Goal: Task Accomplishment & Management: Complete application form

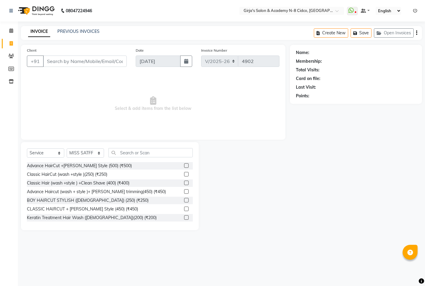
select select "66"
select select "service"
select select "66554"
click at [12, 32] on icon at bounding box center [11, 30] width 4 height 4
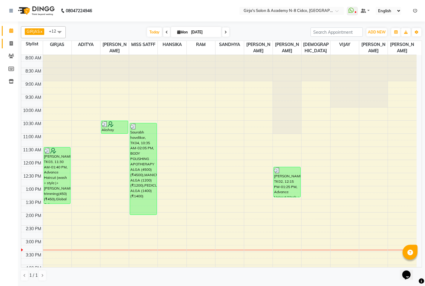
click at [10, 45] on icon at bounding box center [11, 43] width 3 height 4
select select "service"
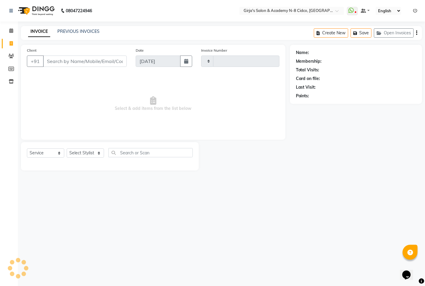
type input "4902"
select select "66"
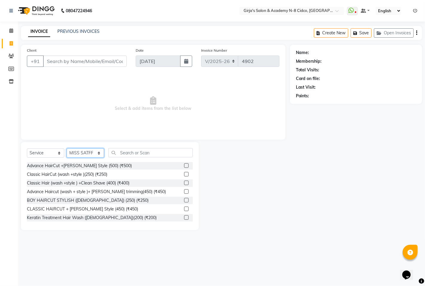
click at [79, 156] on select "Select Stylist ADITYA [PERSON_NAME] BEAUTY M GIRJAS [PERSON_NAME] MISS [PERSON_…" at bounding box center [85, 153] width 37 height 9
select select "8502"
click at [67, 149] on select "Select Stylist ADITYA [PERSON_NAME] BEAUTY M GIRJAS [PERSON_NAME] MISS [PERSON_…" at bounding box center [85, 153] width 37 height 9
click at [149, 147] on div "Select Service Product Membership Package Voucher Prepaid Gift Card Select Styl…" at bounding box center [110, 186] width 178 height 88
drag, startPoint x: 163, startPoint y: 151, endPoint x: 168, endPoint y: 152, distance: 4.6
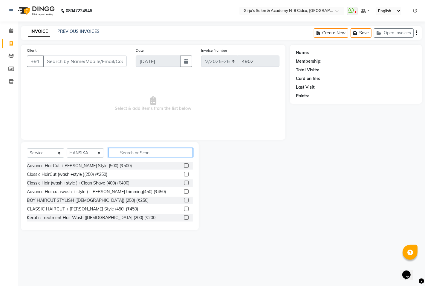
click at [166, 151] on input "text" at bounding box center [150, 152] width 84 height 9
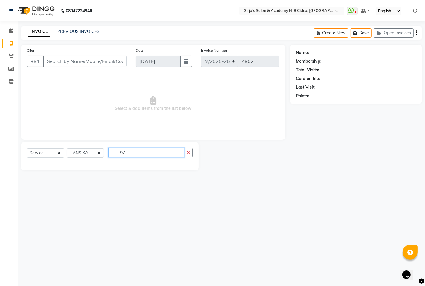
type input "9"
type input "3700"
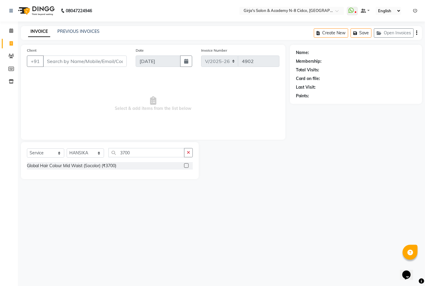
click at [185, 168] on label at bounding box center [186, 165] width 4 height 4
click at [185, 168] on input "checkbox" at bounding box center [186, 166] width 4 height 4
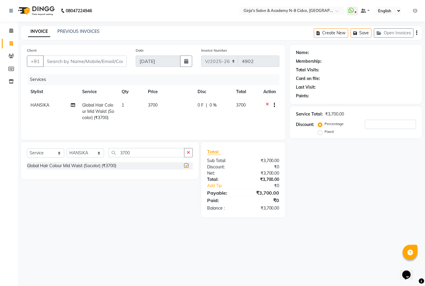
checkbox input "false"
click at [154, 157] on input "3700" at bounding box center [146, 152] width 76 height 9
type input "3"
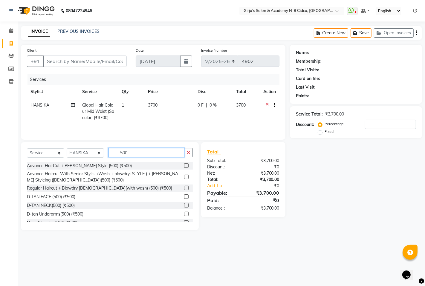
type input "500"
click at [184, 188] on label at bounding box center [186, 188] width 4 height 4
click at [184, 188] on input "checkbox" at bounding box center [186, 189] width 4 height 4
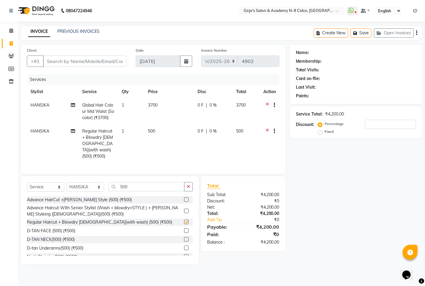
checkbox input "false"
click at [148, 184] on input "500" at bounding box center [146, 186] width 76 height 9
type input "5"
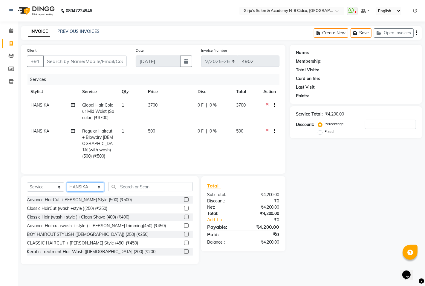
click at [96, 187] on select "Select Stylist ADITYA [PERSON_NAME] BEAUTY M GIRJAS [PERSON_NAME] MISS [PERSON_…" at bounding box center [85, 187] width 37 height 9
select select "85117"
click at [67, 183] on select "Select Stylist ADITYA [PERSON_NAME] BEAUTY M GIRJAS [PERSON_NAME] MISS [PERSON_…" at bounding box center [85, 187] width 37 height 9
click at [122, 189] on input "text" at bounding box center [150, 186] width 84 height 9
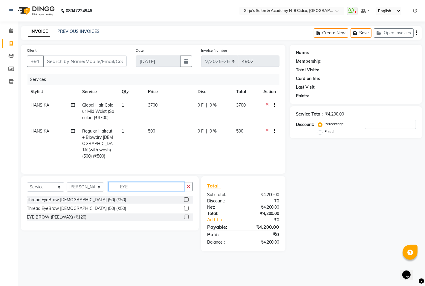
type input "EYE"
click at [187, 198] on label at bounding box center [186, 200] width 4 height 4
click at [187, 198] on input "checkbox" at bounding box center [186, 200] width 4 height 4
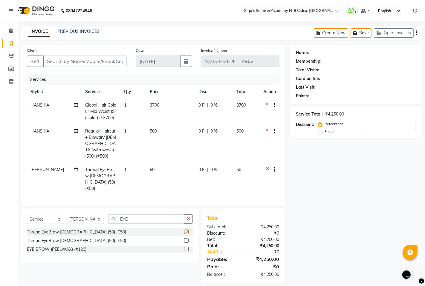
checkbox input "false"
click at [137, 215] on input "EYE" at bounding box center [146, 219] width 76 height 9
type input "E"
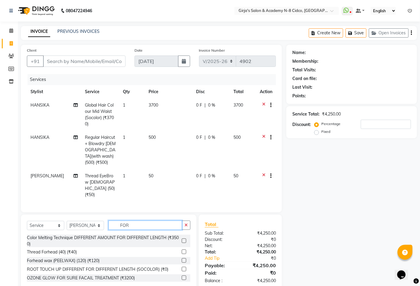
type input "FOR"
click at [185, 250] on label at bounding box center [184, 252] width 4 height 4
click at [185, 250] on input "checkbox" at bounding box center [184, 252] width 4 height 4
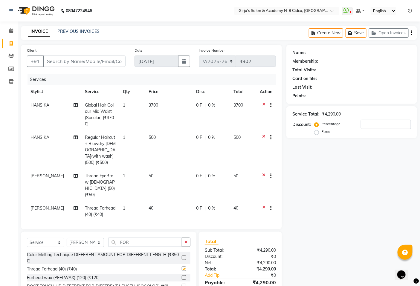
checkbox input "false"
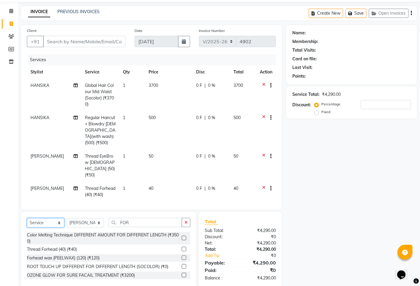
click at [33, 218] on select "Select Service Product Membership Package Voucher Prepaid Gift Card" at bounding box center [45, 222] width 37 height 9
select select "product"
click at [27, 218] on select "Select Service Product Membership Package Voucher Prepaid Gift Card" at bounding box center [45, 222] width 37 height 9
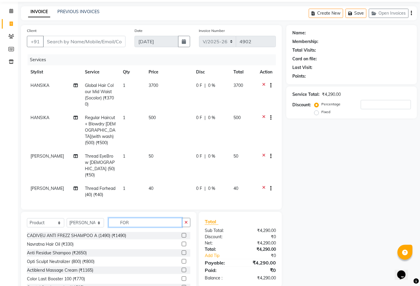
click at [134, 218] on input "FOR" at bounding box center [145, 222] width 74 height 9
type input "F"
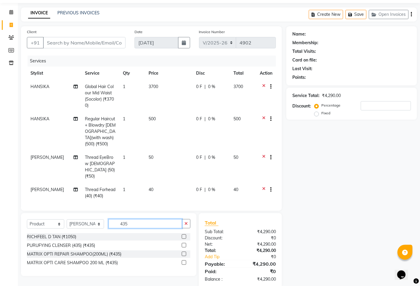
type input "435"
click at [183, 261] on label at bounding box center [184, 263] width 4 height 4
click at [183, 261] on input "checkbox" at bounding box center [184, 263] width 4 height 4
checkbox input "false"
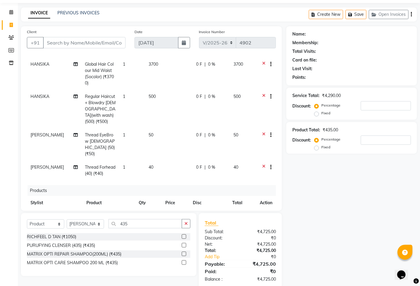
scroll to position [17, 0]
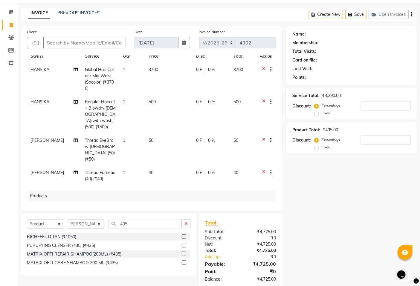
click at [140, 218] on div "Select Service Product Membership Package Voucher Prepaid Gift Card Select Styl…" at bounding box center [108, 244] width 175 height 63
click at [141, 222] on input "435" at bounding box center [145, 223] width 74 height 9
type input "4"
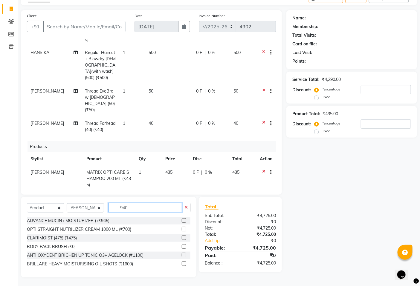
scroll to position [30, 0]
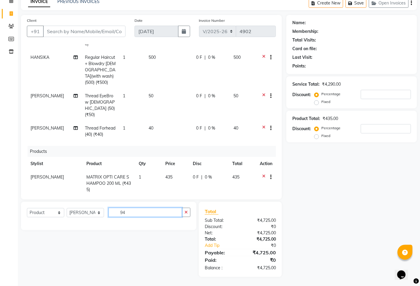
type input "9"
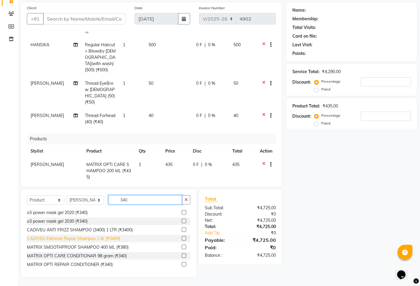
scroll to position [79, 0]
type input "340"
click at [182, 256] on label at bounding box center [184, 255] width 4 height 4
click at [182, 256] on input "checkbox" at bounding box center [184, 256] width 4 height 4
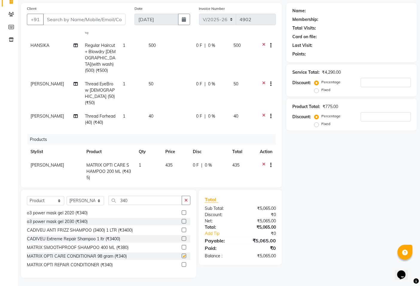
checkbox input "false"
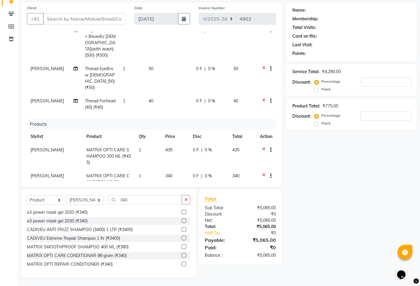
scroll to position [76, 0]
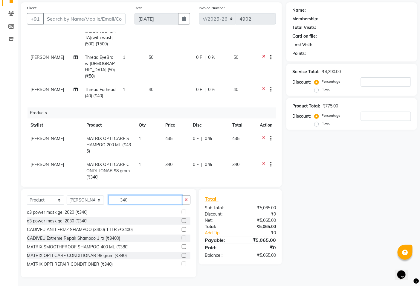
click at [146, 204] on input "340" at bounding box center [145, 199] width 74 height 9
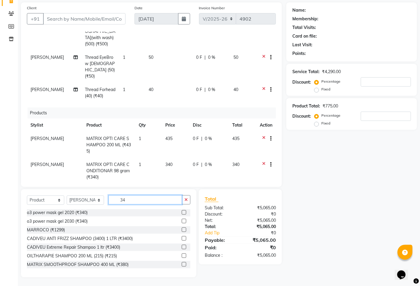
type input "3"
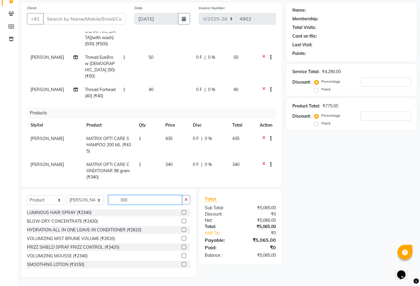
scroll to position [52, 0]
type input "300"
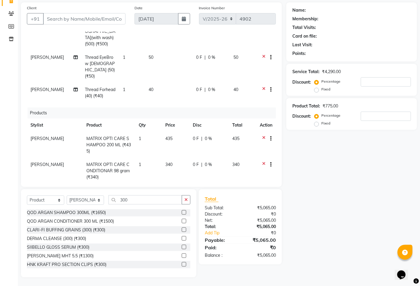
click at [182, 248] on label at bounding box center [184, 247] width 4 height 4
click at [182, 248] on input "checkbox" at bounding box center [184, 248] width 4 height 4
checkbox input "false"
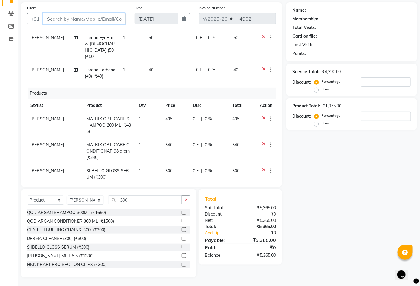
click at [94, 17] on input "Client" at bounding box center [84, 18] width 82 height 11
type input "8"
type input "0"
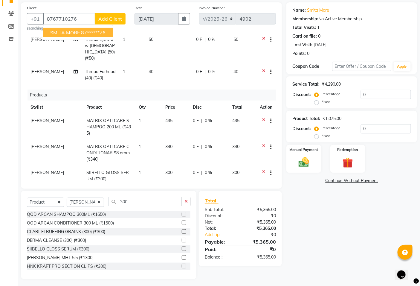
click at [92, 34] on ngb-highlight "87******76" at bounding box center [93, 33] width 25 height 6
type input "87******76"
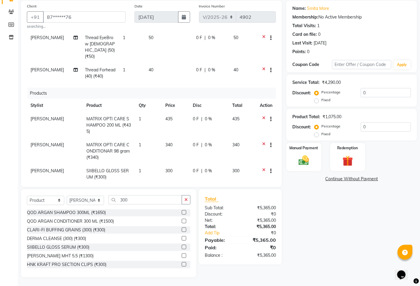
scroll to position [0, 0]
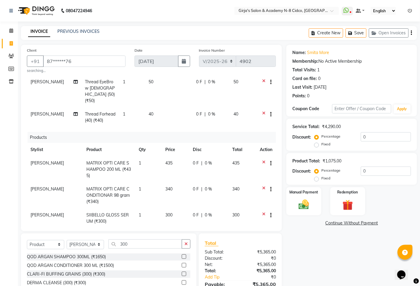
click at [49, 157] on td "[PERSON_NAME]" at bounding box center [55, 170] width 56 height 26
select select "85117"
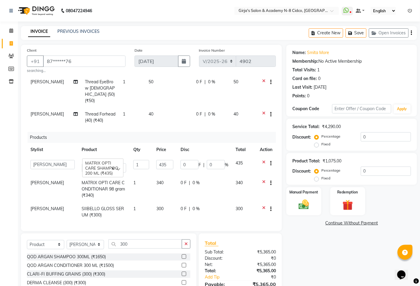
scroll to position [90, 0]
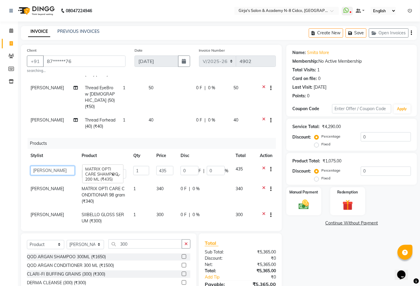
click at [49, 166] on select "[PERSON_NAME] BEAUTY M GIRJAS [PERSON_NAME] MISS SATFF [PERSON_NAME] RAM [PERSO…" at bounding box center [52, 170] width 44 height 9
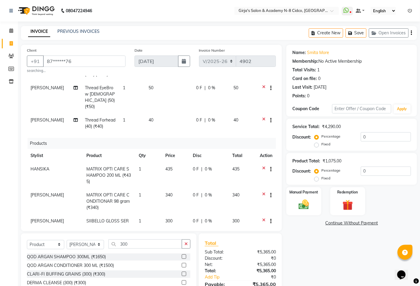
click at [44, 192] on span "[PERSON_NAME]" at bounding box center [46, 194] width 33 height 5
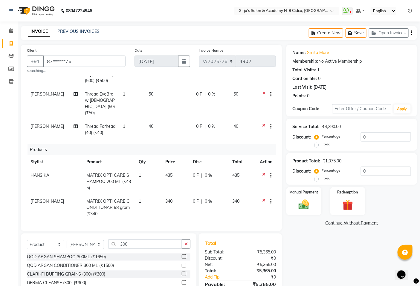
select select "85117"
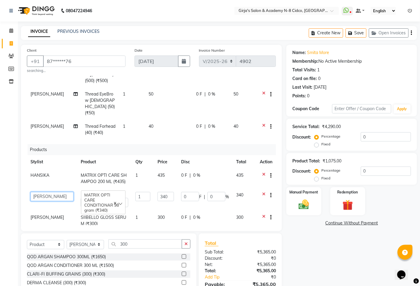
click at [44, 192] on select "[PERSON_NAME] BEAUTY M GIRJAS [PERSON_NAME] MISS SATFF [PERSON_NAME] RAM [PERSO…" at bounding box center [51, 196] width 43 height 9
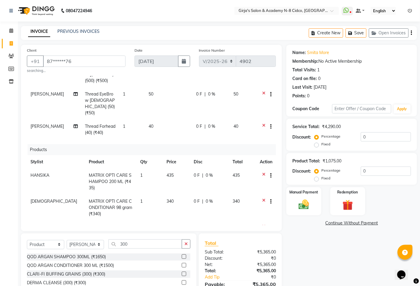
click at [50, 225] on span "[PERSON_NAME]" at bounding box center [46, 227] width 33 height 5
select select "85117"
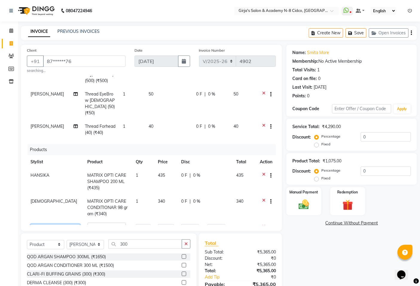
scroll to position [84, 0]
click at [49, 224] on select "[PERSON_NAME] BEAUTY M GIRJAS [PERSON_NAME] MISS SATFF [PERSON_NAME] RAM [PERSO…" at bounding box center [55, 228] width 50 height 9
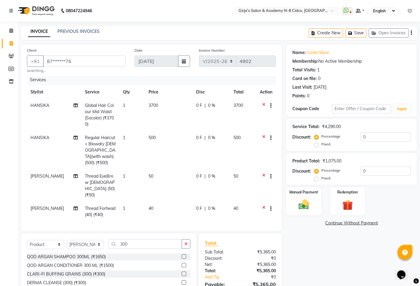
scroll to position [0, 0]
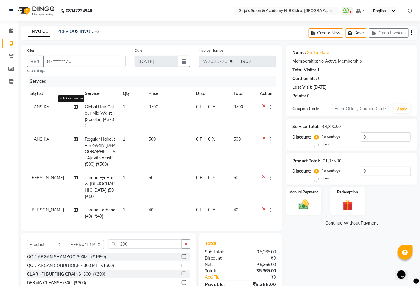
click at [74, 109] on icon at bounding box center [76, 107] width 4 height 4
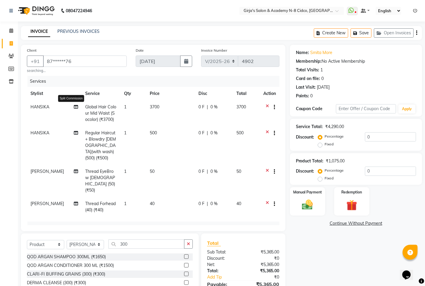
select select "8502"
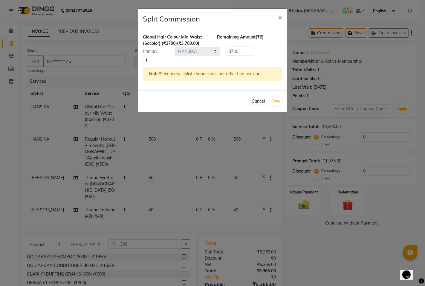
click at [145, 60] on icon at bounding box center [146, 61] width 3 height 4
type input "1850"
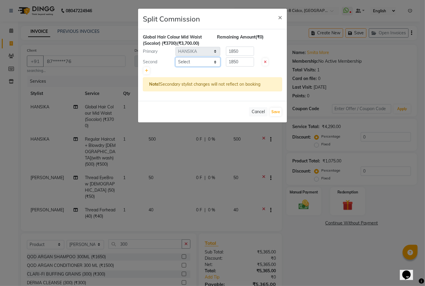
click at [187, 61] on select "Select ADITYA [PERSON_NAME] BEAUTY M GIRJAS [PERSON_NAME] MISS [PERSON_NAME] RA…" at bounding box center [197, 61] width 45 height 9
select select "66195"
click at [175, 57] on select "Select ADITYA [PERSON_NAME] BEAUTY M GIRJAS [PERSON_NAME] MISS [PERSON_NAME] RA…" at bounding box center [197, 61] width 45 height 9
click at [278, 112] on button "Save" at bounding box center [276, 112] width 12 height 8
select select "Select"
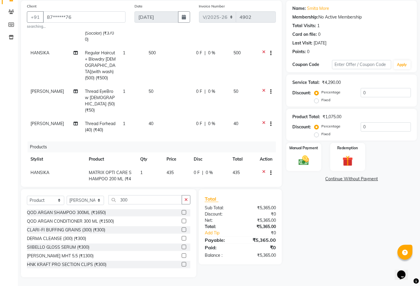
scroll to position [96, 0]
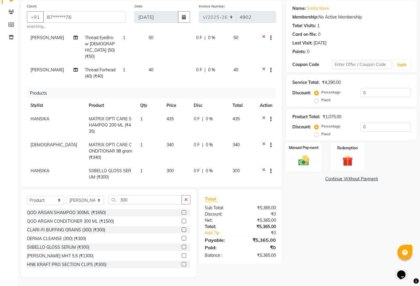
click at [294, 156] on div "Manual Payment" at bounding box center [304, 157] width 36 height 29
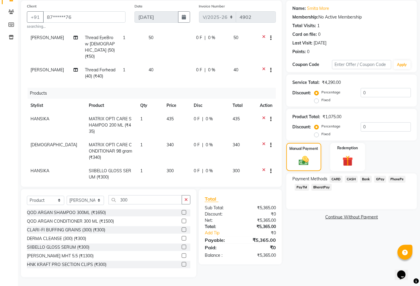
click at [380, 178] on span "GPay" at bounding box center [380, 179] width 12 height 7
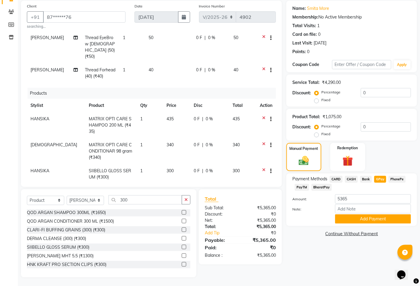
scroll to position [0, 0]
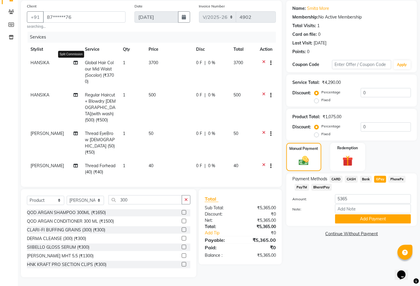
click at [74, 64] on icon at bounding box center [76, 63] width 4 height 4
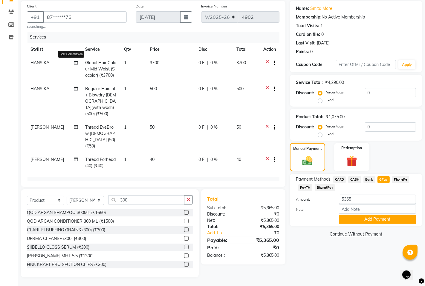
select select "8502"
select select "66195"
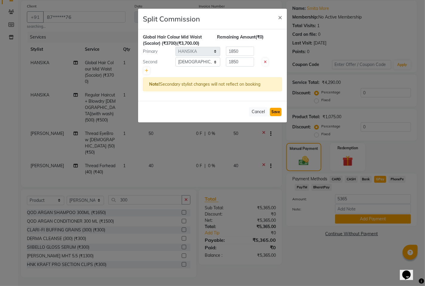
click at [272, 112] on button "Save" at bounding box center [276, 112] width 12 height 8
select select "Select"
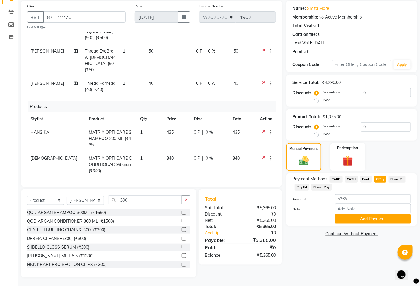
scroll to position [96, 0]
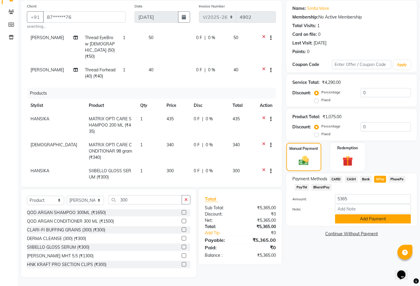
click at [362, 223] on button "Add Payment" at bounding box center [373, 219] width 76 height 9
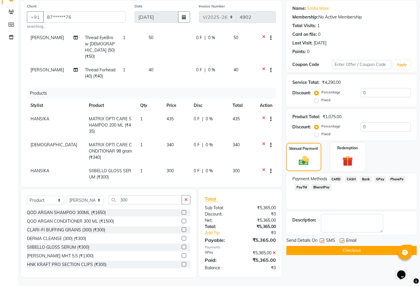
click at [317, 252] on button "Checkout" at bounding box center [351, 250] width 131 height 9
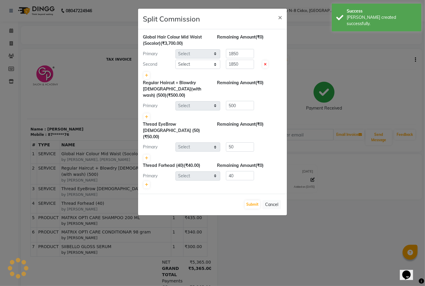
select select "8502"
select select "66195"
select select "8502"
select select "85117"
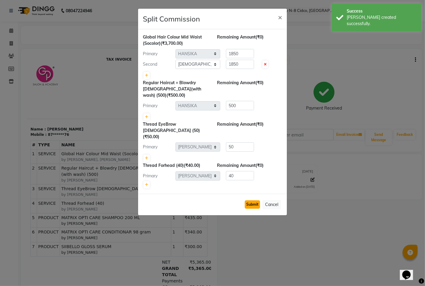
click at [247, 201] on button "Submit" at bounding box center [252, 205] width 15 height 8
